Goal: Contribute content

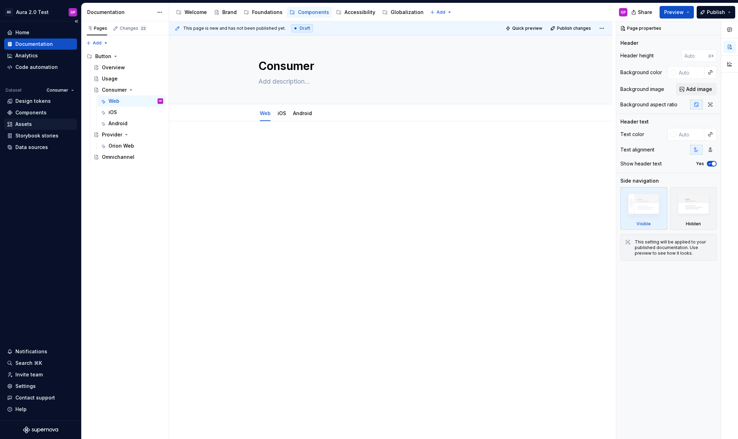
click at [23, 121] on div "Assets" at bounding box center [23, 124] width 16 height 7
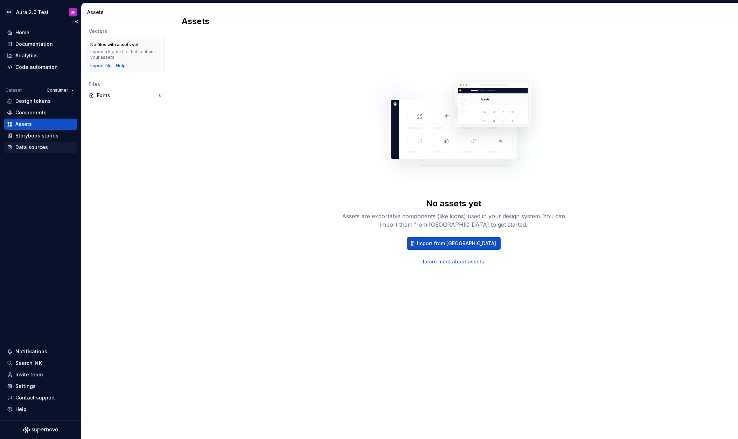
click at [17, 144] on div "Data sources" at bounding box center [31, 147] width 33 height 7
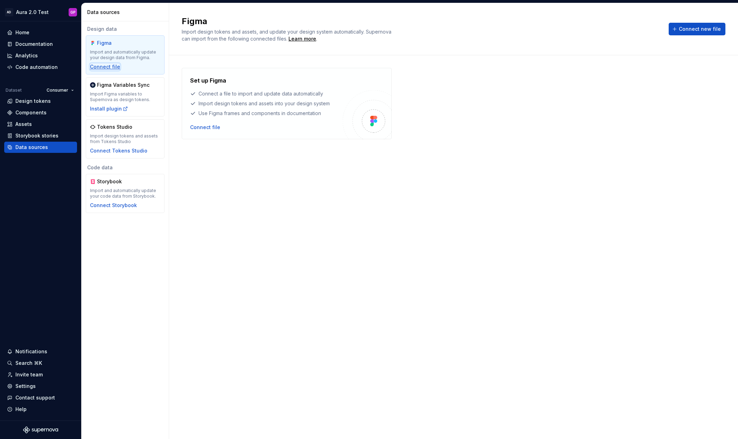
click at [102, 68] on div "Connect file" at bounding box center [105, 66] width 30 height 7
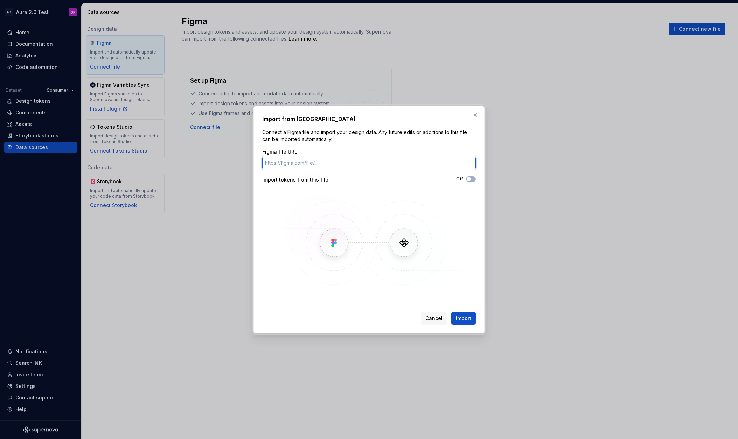
paste input "[URL][DOMAIN_NAME]"
type input "[URL][DOMAIN_NAME]"
click at [460, 316] on span "Import" at bounding box center [463, 318] width 15 height 7
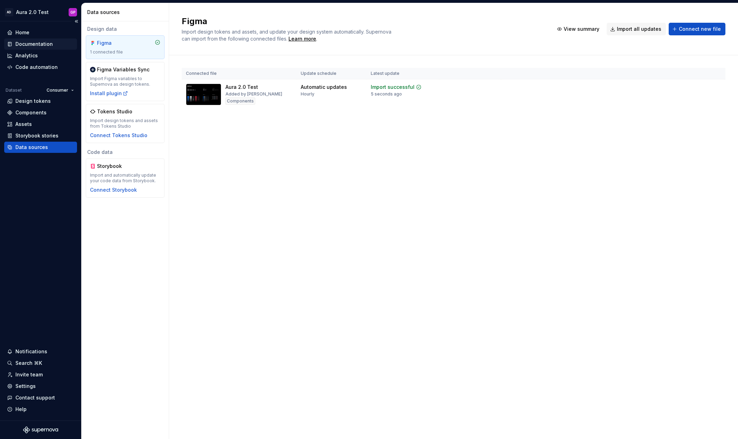
click at [26, 43] on div "Documentation" at bounding box center [33, 44] width 37 height 7
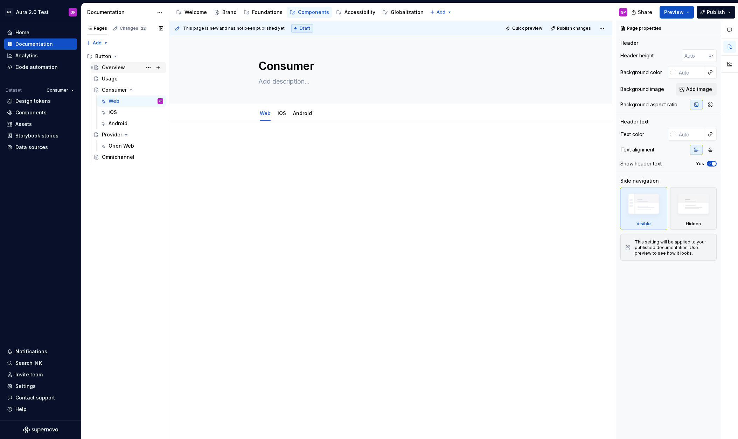
click at [108, 68] on div "Overview" at bounding box center [113, 67] width 23 height 7
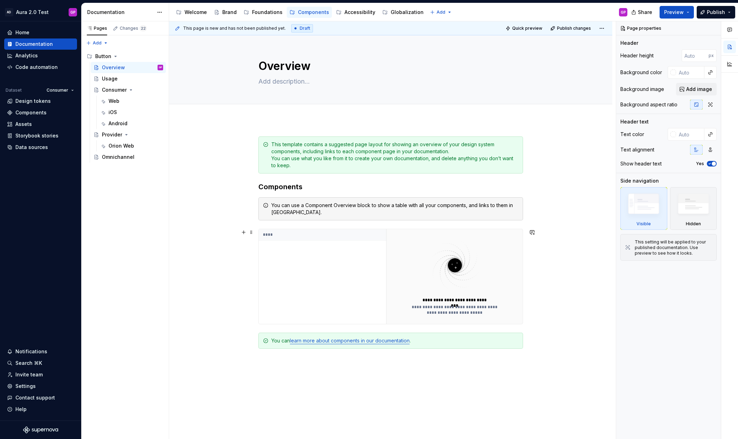
click at [340, 270] on div "****" at bounding box center [322, 276] width 127 height 95
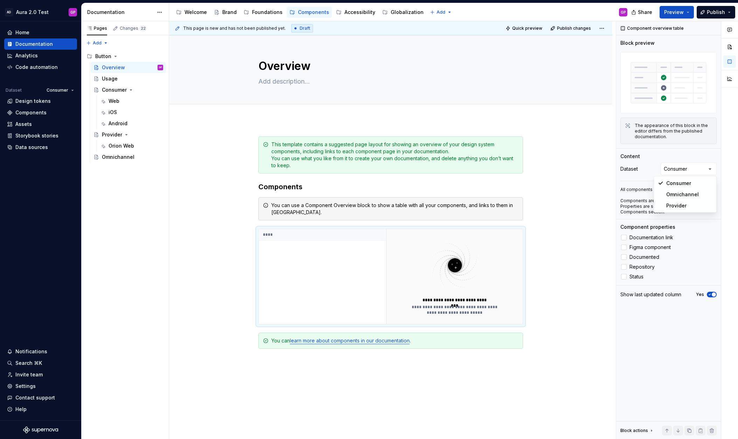
click at [684, 170] on div "Comments Open comments No comments yet Select ‘Comment’ from the block context …" at bounding box center [677, 230] width 122 height 418
click at [683, 169] on div "Comments Open comments No comments yet Select ‘Comment’ from the block context …" at bounding box center [677, 230] width 122 height 418
click at [622, 247] on div at bounding box center [624, 248] width 6 height 6
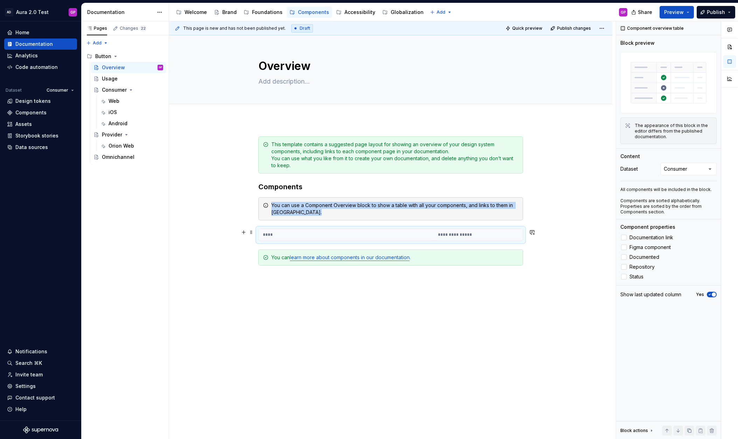
click at [344, 234] on th "****" at bounding box center [346, 235] width 175 height 12
click at [244, 279] on button "button" at bounding box center [244, 278] width 10 height 10
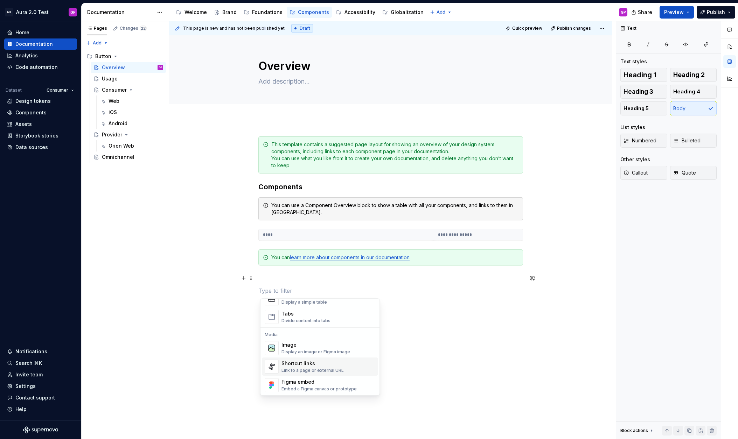
scroll to position [299, 0]
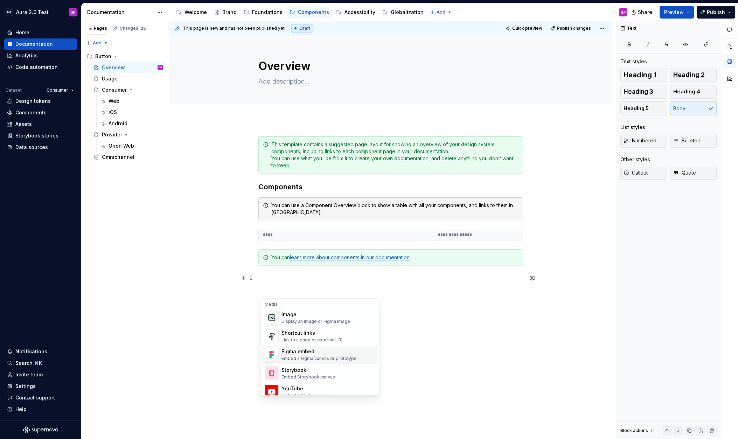
click at [287, 357] on div "Embed a Figma canvas or prototype" at bounding box center [318, 359] width 75 height 6
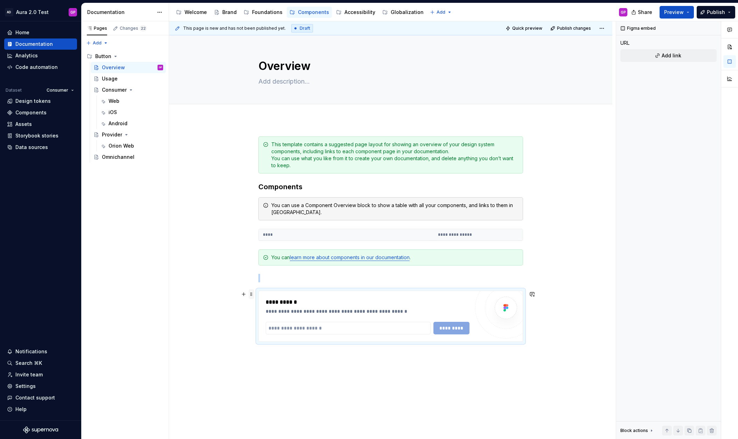
click at [254, 294] on span at bounding box center [251, 294] width 6 height 10
click at [268, 360] on div "Delete" at bounding box center [281, 356] width 59 height 11
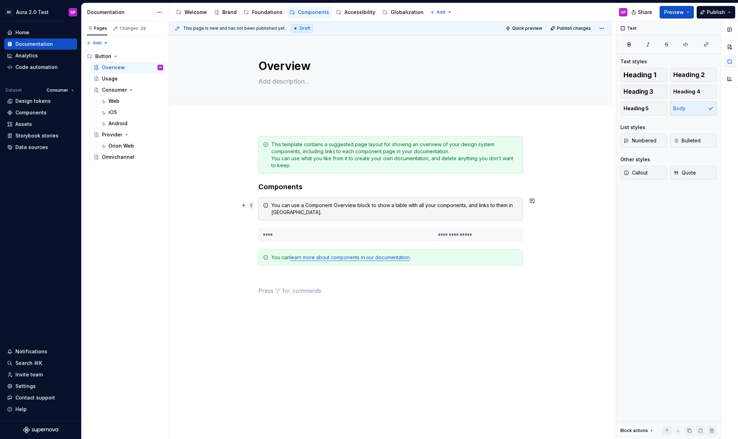
click at [252, 205] on span at bounding box center [251, 205] width 6 height 10
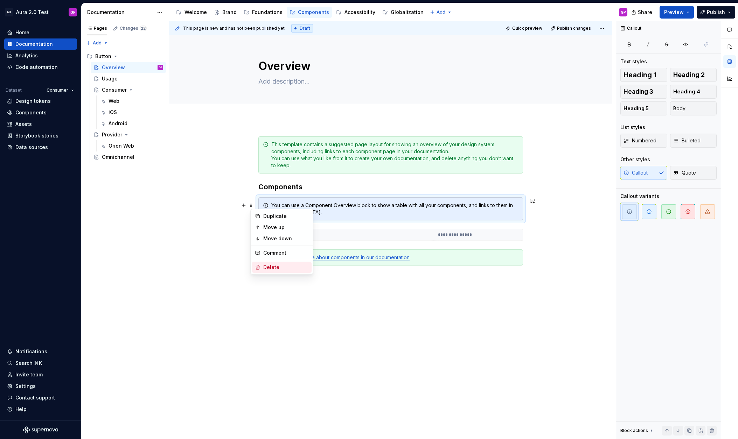
click at [263, 269] on div "Delete" at bounding box center [285, 267] width 45 height 7
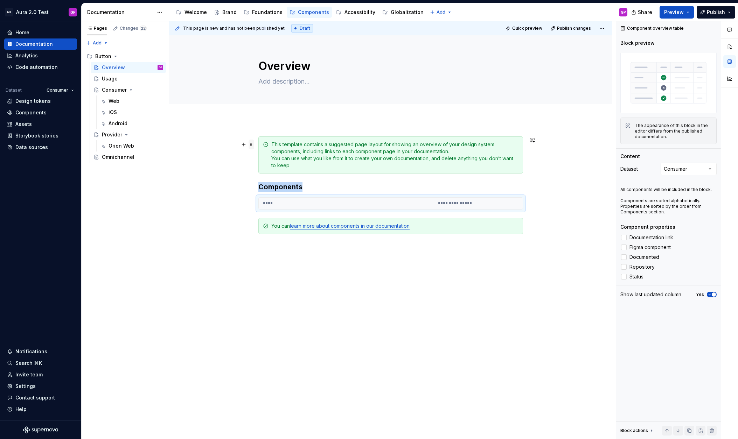
click at [252, 144] on span at bounding box center [251, 145] width 6 height 10
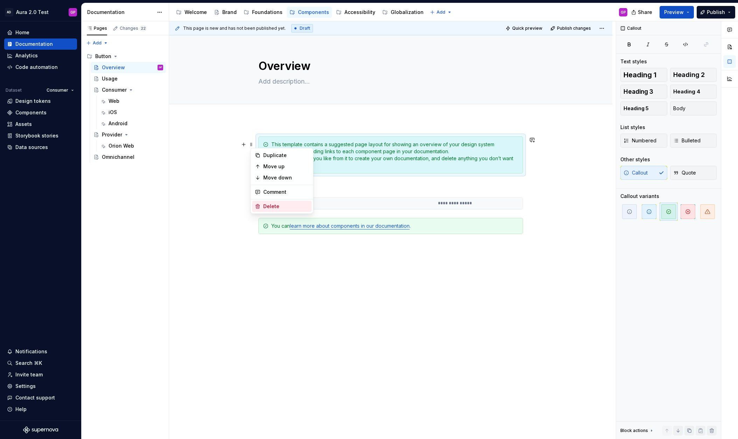
click at [266, 207] on div "Delete" at bounding box center [285, 206] width 45 height 7
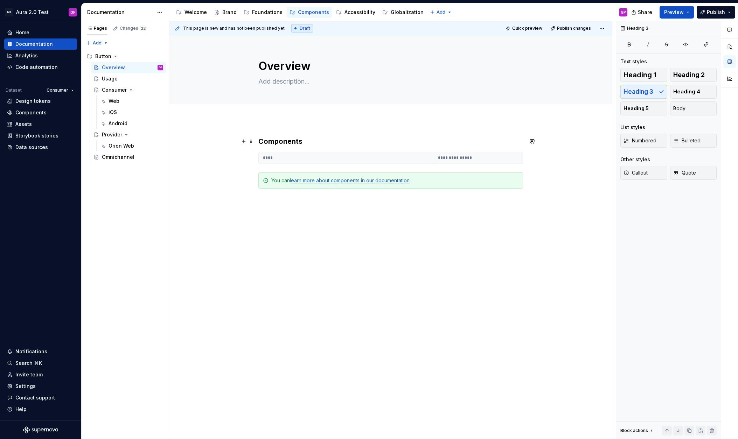
click at [273, 141] on h3 "Components" at bounding box center [390, 141] width 265 height 10
click at [302, 126] on button "Heading 3" at bounding box center [291, 128] width 33 height 10
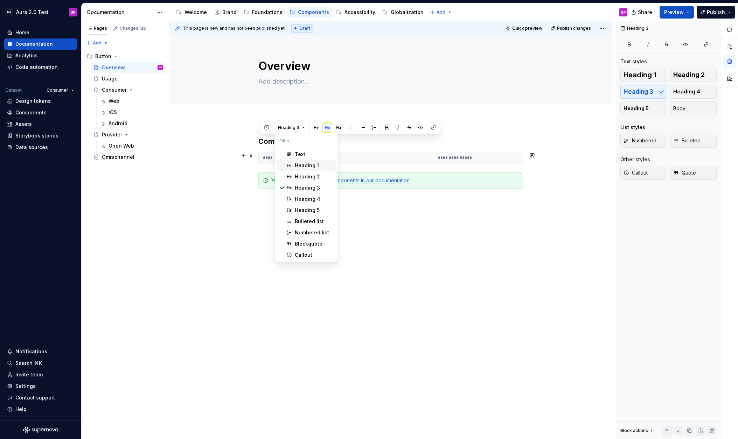
click at [300, 163] on div "Heading 1" at bounding box center [307, 165] width 24 height 7
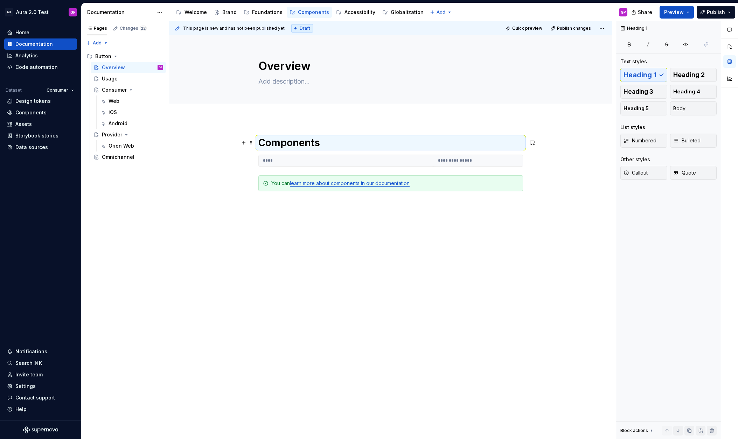
click at [283, 146] on h1 "Components" at bounding box center [390, 142] width 265 height 13
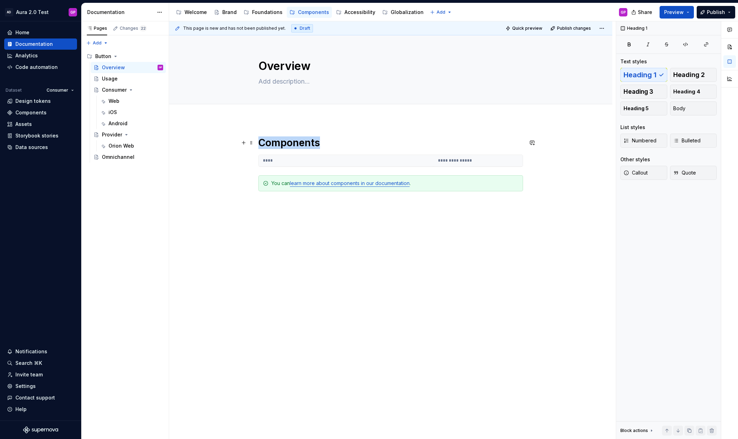
click at [283, 146] on h1 "Components" at bounding box center [390, 142] width 265 height 13
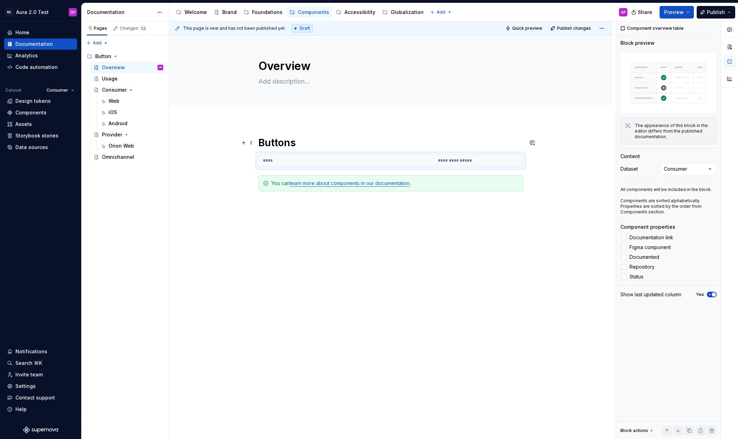
click at [223, 140] on div "**********" at bounding box center [390, 240] width 443 height 241
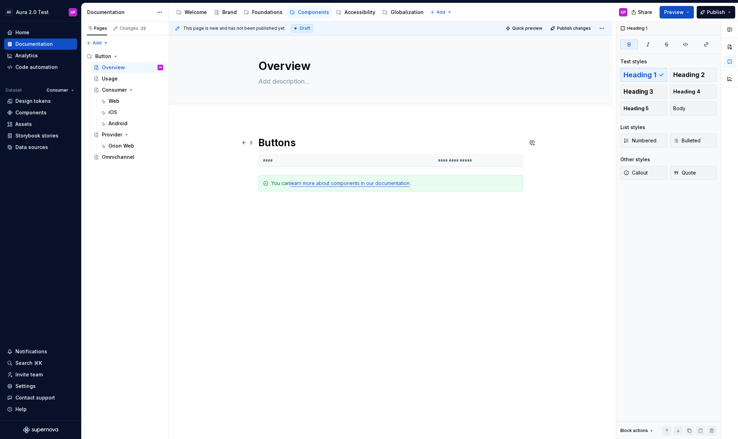
click at [268, 145] on strong "Buttons" at bounding box center [276, 143] width 37 height 12
copy strong "Buttons"
click at [270, 69] on textarea "Overview" at bounding box center [389, 66] width 265 height 17
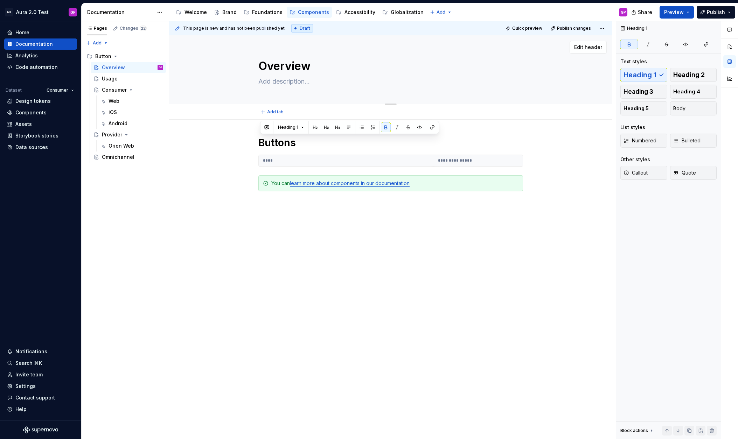
click at [270, 69] on textarea "Overview" at bounding box center [389, 66] width 265 height 17
paste textarea "Buttons"
type textarea "*"
type textarea "Buttons"
type textarea "*"
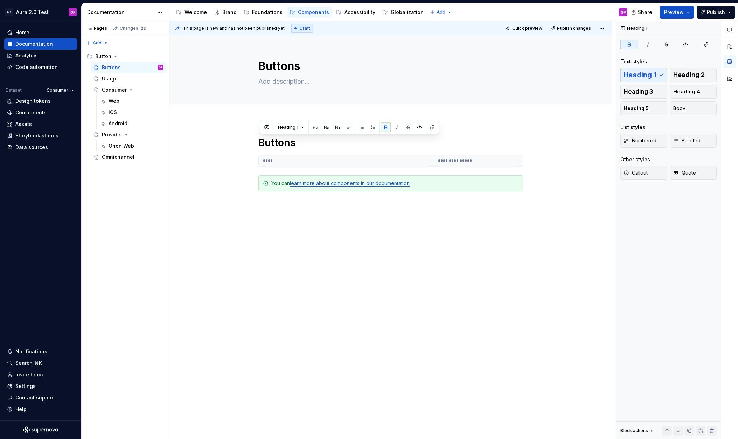
type textarea "Buttons"
click at [275, 85] on textarea at bounding box center [389, 81] width 265 height 11
click at [273, 80] on textarea at bounding box center [389, 81] width 265 height 11
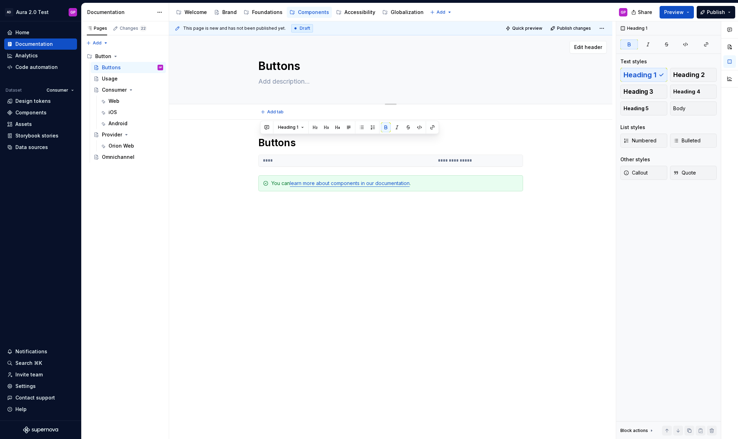
paste textarea "Buttons help users initiate actions or make choices."
type textarea "*"
type textarea "Buttons help users initiate actions or make choices."
type textarea "*"
type textarea "Buttons help users initiate actions or make choices."
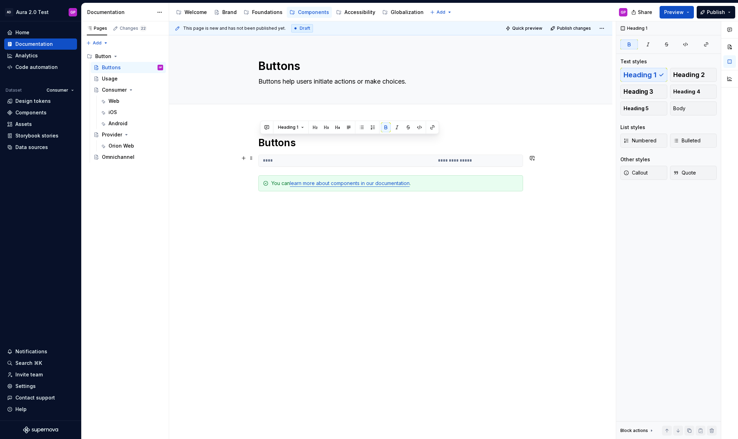
click at [213, 163] on div "**********" at bounding box center [390, 240] width 443 height 241
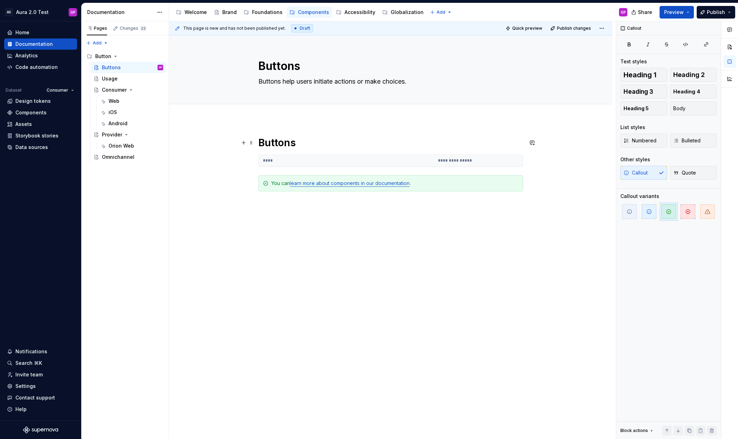
click at [277, 145] on strong "Buttons" at bounding box center [276, 143] width 37 height 12
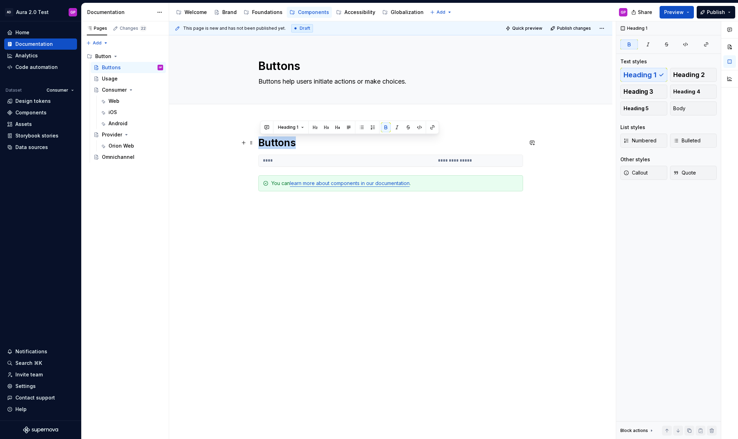
click at [277, 145] on strong "Buttons" at bounding box center [276, 143] width 37 height 12
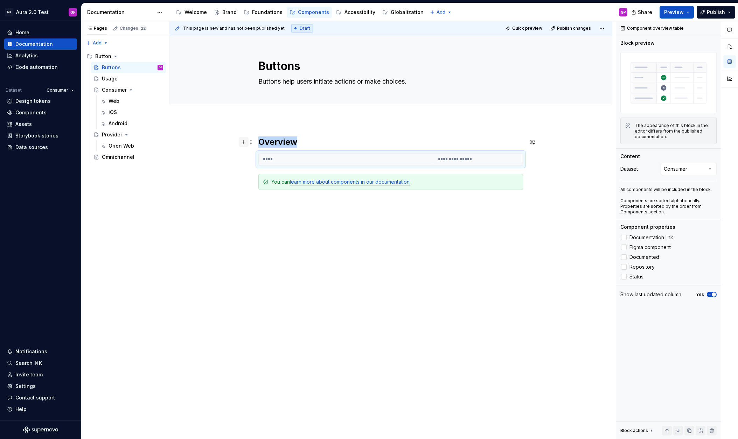
drag, startPoint x: 241, startPoint y: 138, endPoint x: 241, endPoint y: 143, distance: 5.6
click at [241, 138] on button "button" at bounding box center [244, 142] width 10 height 10
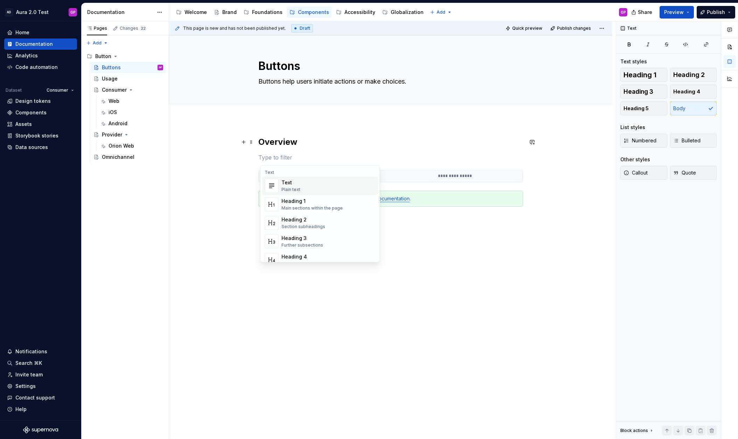
click at [289, 185] on div "Text" at bounding box center [290, 182] width 19 height 7
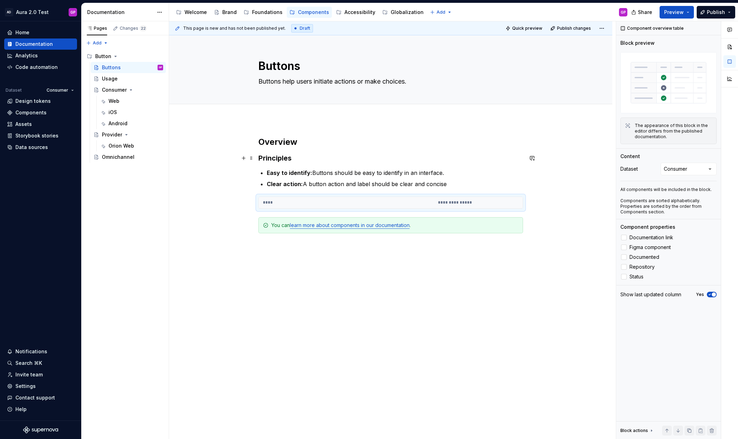
click at [286, 157] on h3 "Principles" at bounding box center [390, 158] width 265 height 10
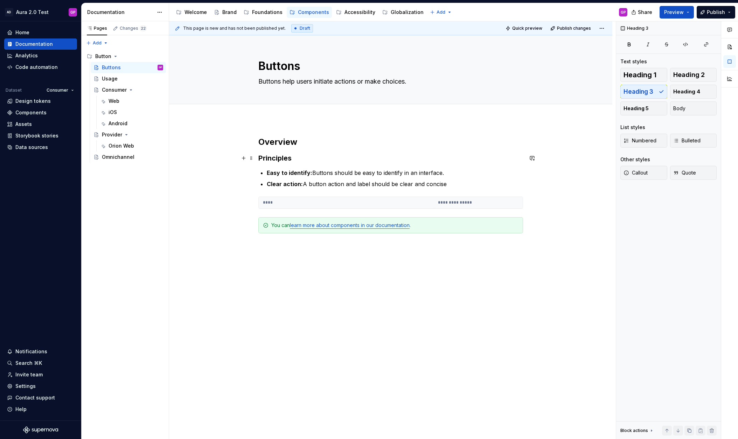
click at [283, 158] on h3 "Principles" at bounding box center [390, 158] width 265 height 10
click at [235, 175] on div "**********" at bounding box center [392, 230] width 446 height 418
click at [252, 200] on span at bounding box center [251, 200] width 6 height 10
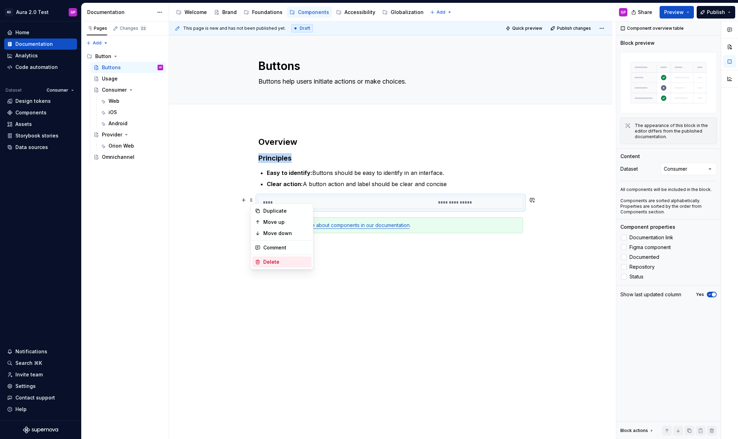
drag, startPoint x: 267, startPoint y: 260, endPoint x: 268, endPoint y: 254, distance: 5.8
click at [267, 260] on div "Delete" at bounding box center [285, 262] width 45 height 7
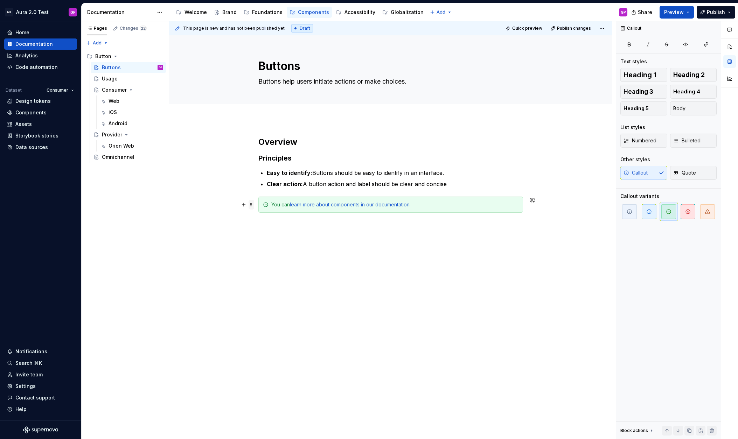
click at [254, 204] on span at bounding box center [251, 205] width 6 height 10
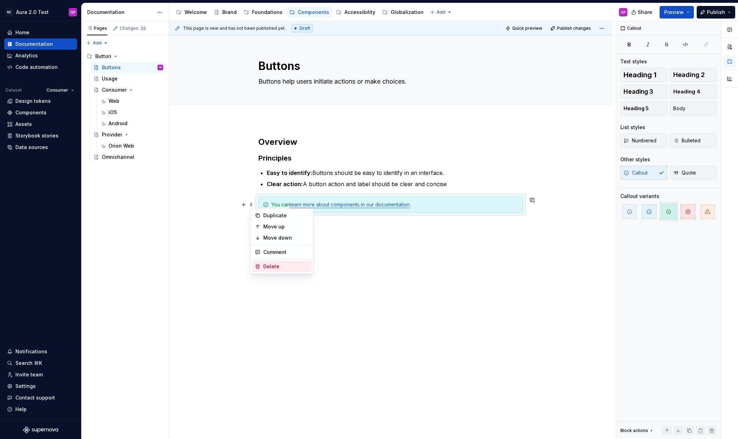
click at [263, 262] on div "Delete" at bounding box center [281, 266] width 59 height 11
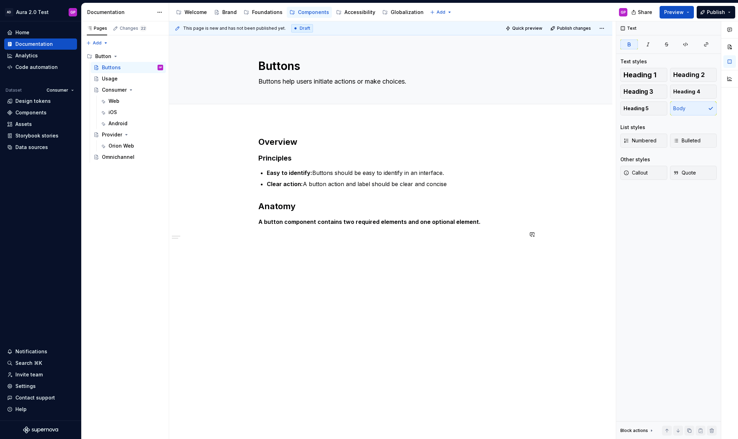
click at [299, 245] on div "Overview Principles Easy to identify: Buttons should be easy to identify in an …" at bounding box center [390, 191] width 265 height 111
type textarea "*"
